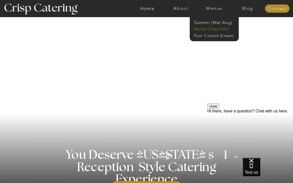
click at [211, 29] on nav "Winter (Sep-Feb)" at bounding box center [214, 28] width 40 height 5
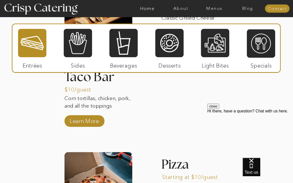
scroll to position [716, 0]
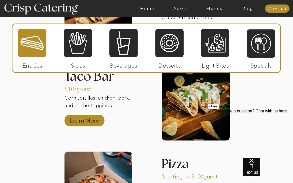
click at [90, 123] on p "Learn More" at bounding box center [84, 119] width 33 height 14
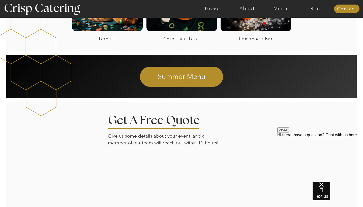
scroll to position [350, 0]
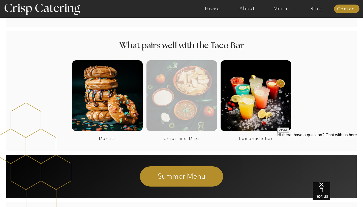
click at [180, 109] on div at bounding box center [182, 95] width 71 height 71
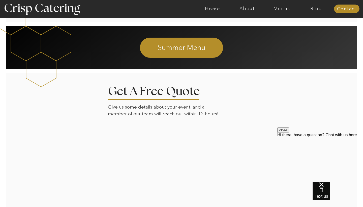
scroll to position [499, 0]
